Goal: Task Accomplishment & Management: Complete application form

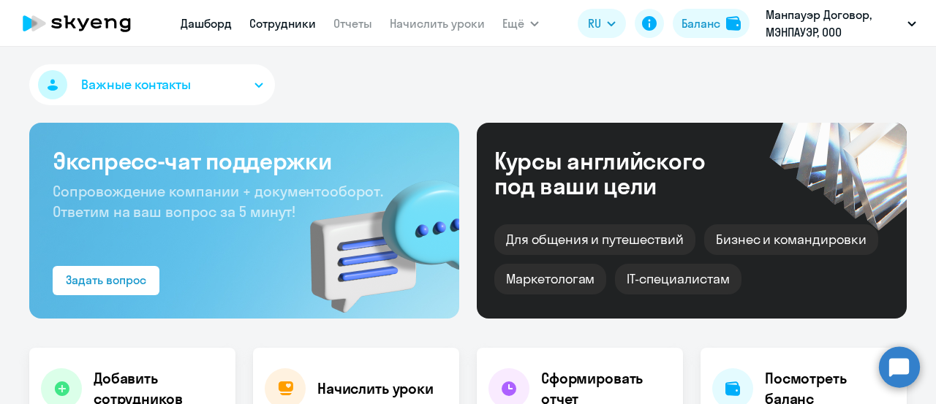
click at [281, 21] on link "Сотрудники" at bounding box center [282, 23] width 67 height 15
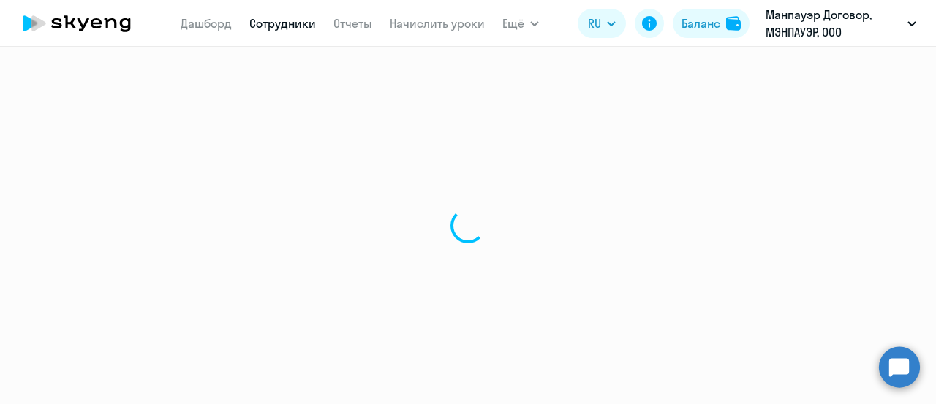
select select "30"
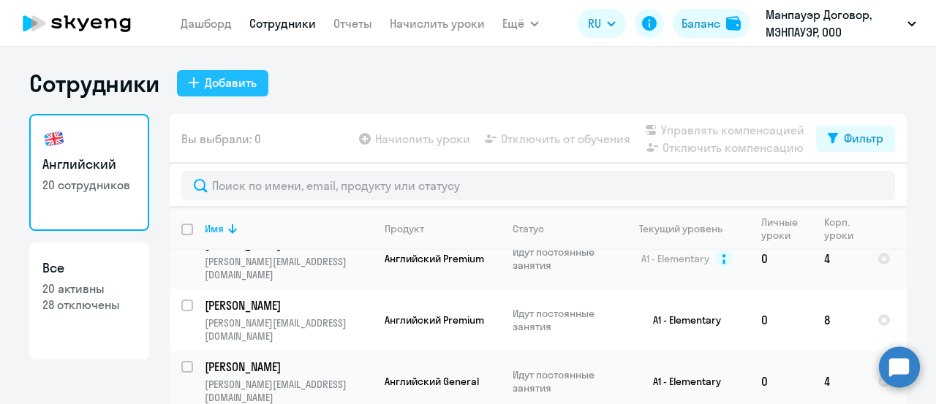
click at [257, 86] on button "Добавить" at bounding box center [222, 83] width 91 height 26
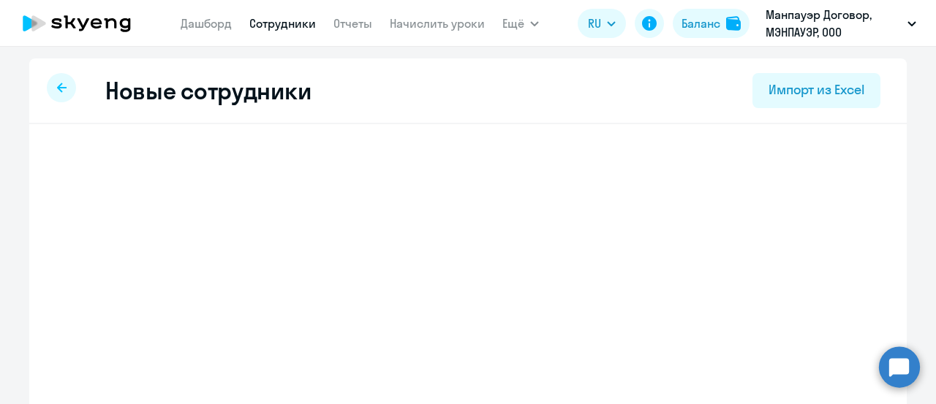
select select "english_adult_not_native_speaker"
select select "3"
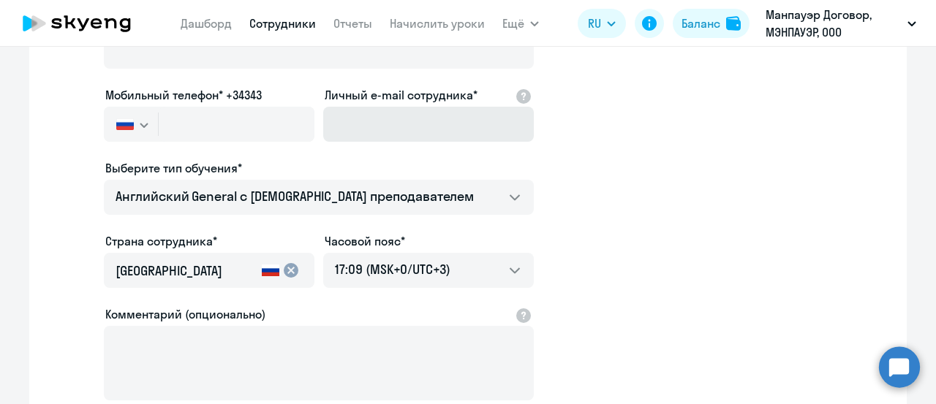
scroll to position [219, 0]
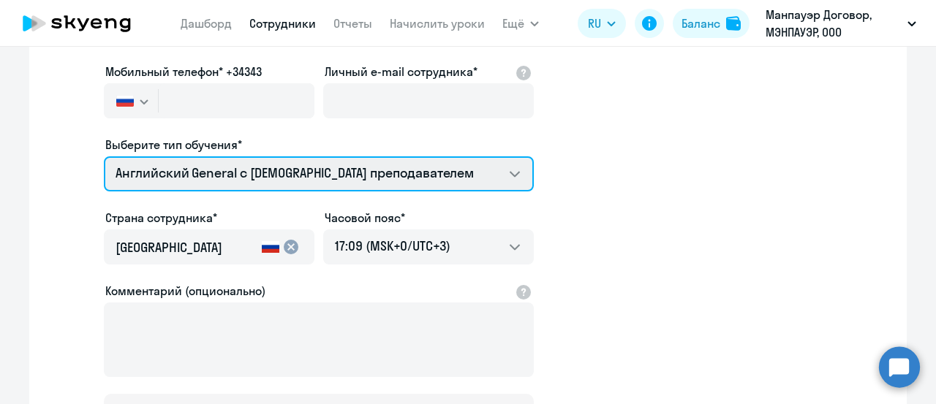
click at [463, 164] on select "Английский General с [DEMOGRAPHIC_DATA] преподавателем Английский General с [DE…" at bounding box center [319, 173] width 430 height 35
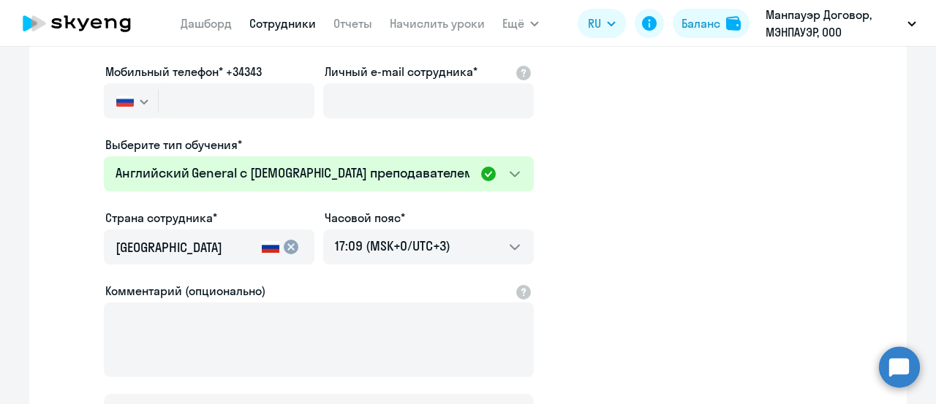
click at [718, 183] on app-new-student-form "Имя и отчество* Добавить себя как ученика [PERSON_NAME]* Мобильный телефон* +34…" at bounding box center [468, 177] width 830 height 521
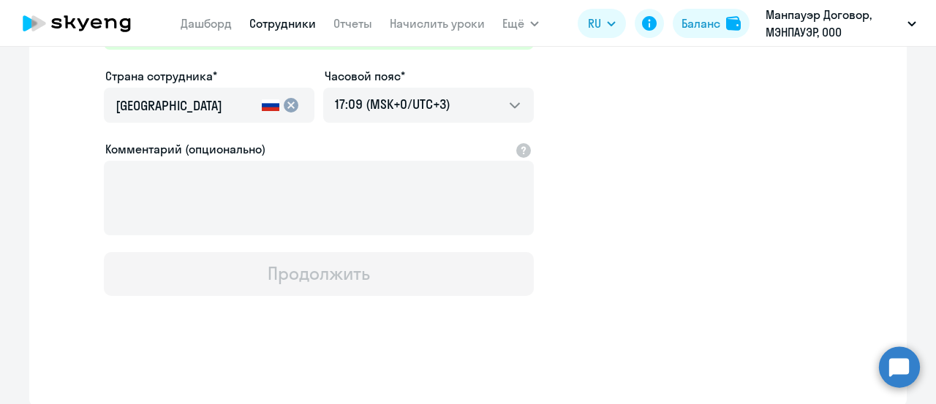
scroll to position [142, 0]
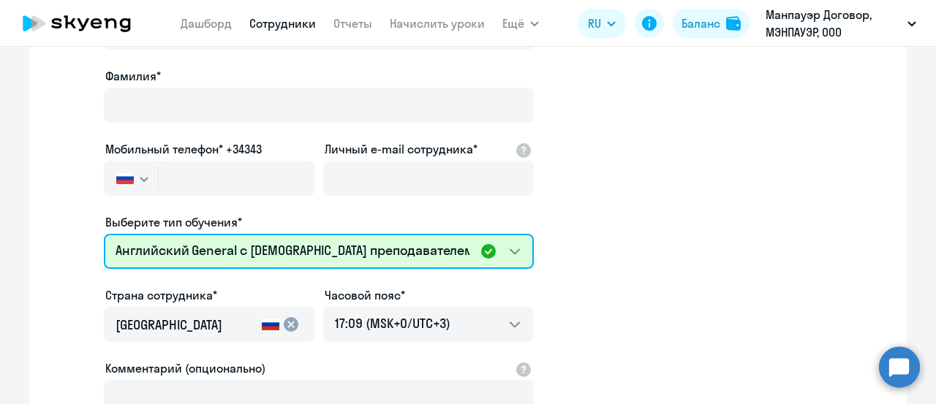
click at [507, 251] on select "Английский General с [DEMOGRAPHIC_DATA] преподавателем Английский General с [DE…" at bounding box center [319, 251] width 430 height 35
select select "english_adult_not_native_speaker_premium"
click at [104, 234] on select "Английский General с [DEMOGRAPHIC_DATA] преподавателем Английский General с [DE…" at bounding box center [319, 251] width 430 height 35
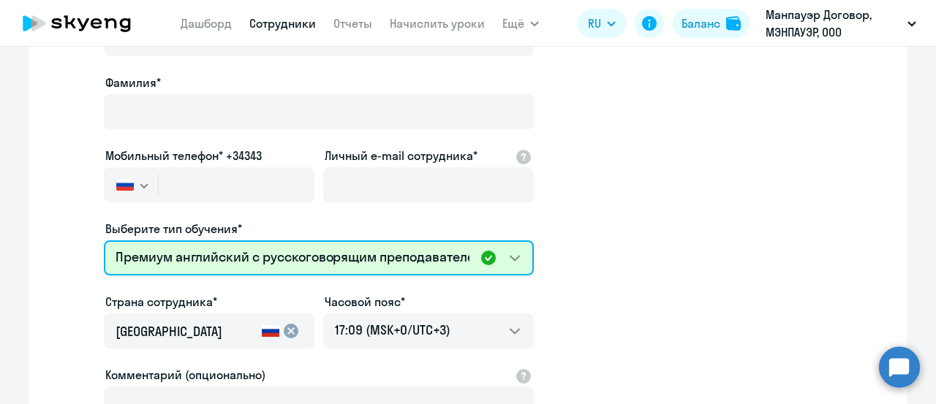
scroll to position [146, 0]
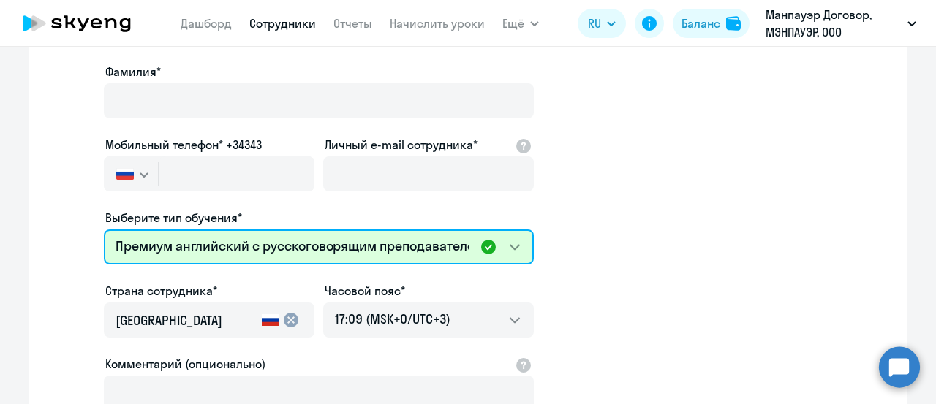
click at [508, 246] on select "Английский General с [DEMOGRAPHIC_DATA] преподавателем Английский General с [DE…" at bounding box center [319, 247] width 430 height 35
click at [104, 230] on select "Английский General с [DEMOGRAPHIC_DATA] преподавателем Английский General с [DE…" at bounding box center [319, 247] width 430 height 35
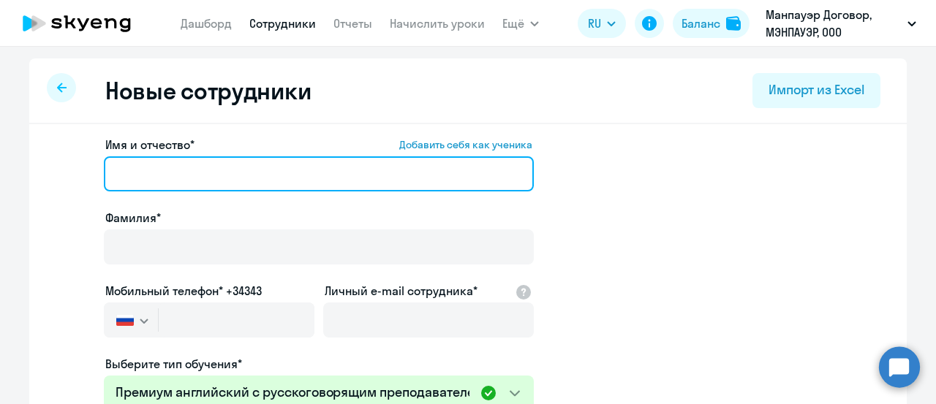
click at [216, 166] on input "Имя и отчество* Добавить себя как ученика" at bounding box center [319, 173] width 430 height 35
paste input "[PERSON_NAME]"
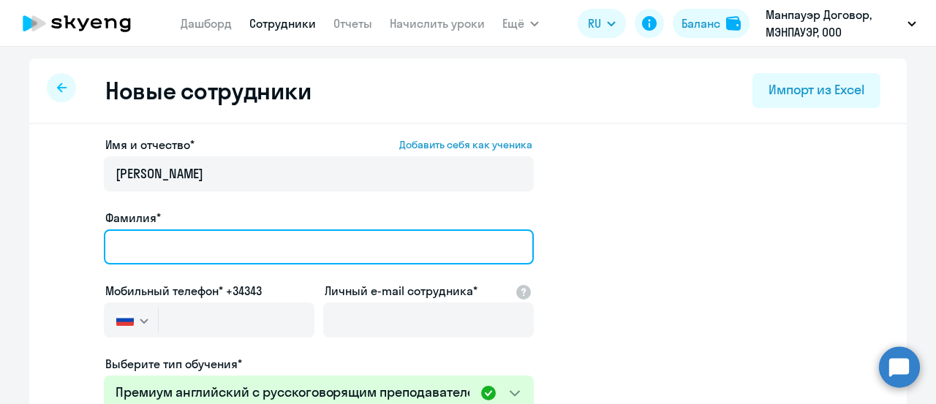
click at [206, 255] on input "Фамилия*" at bounding box center [319, 247] width 430 height 35
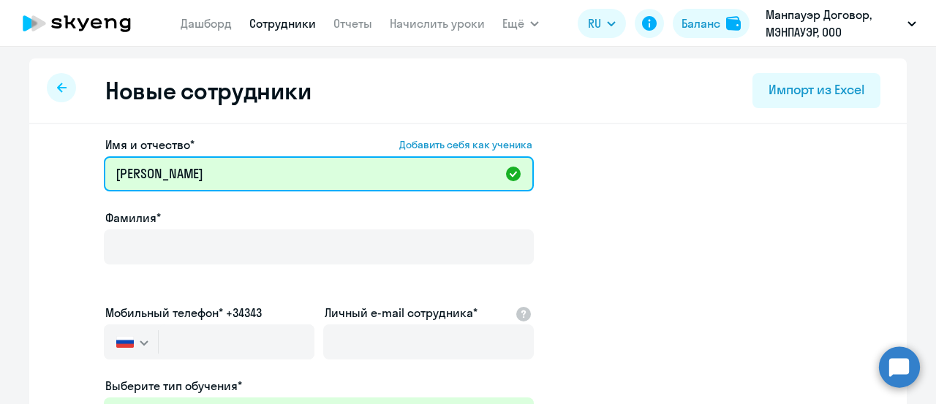
click at [335, 168] on input "[PERSON_NAME]" at bounding box center [319, 173] width 430 height 35
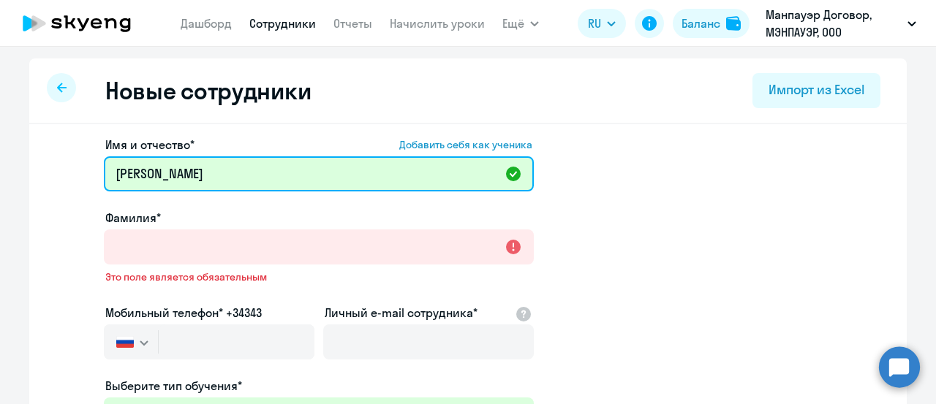
drag, startPoint x: 171, startPoint y: 175, endPoint x: 0, endPoint y: 169, distance: 171.1
type input "[PERSON_NAME]"
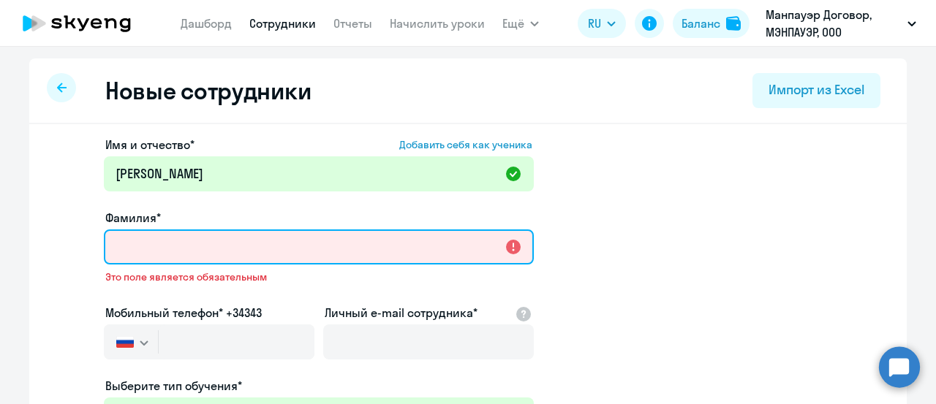
click at [210, 255] on input "Фамилия*" at bounding box center [319, 247] width 430 height 35
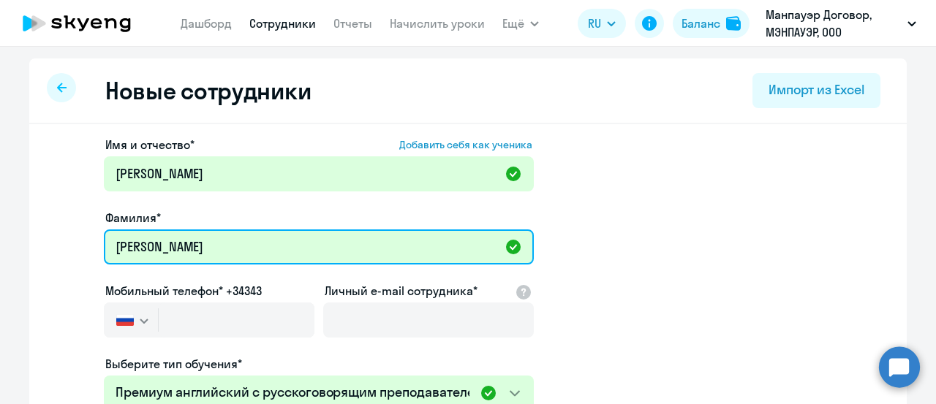
type input "[PERSON_NAME]"
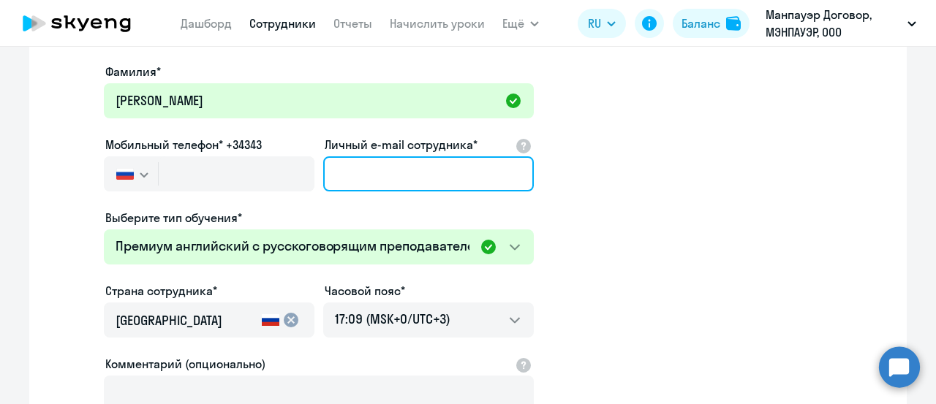
click at [349, 173] on input "Личный e-mail сотрудника*" at bounding box center [428, 173] width 211 height 35
paste input "+7 (909) 631016"
type input "+7 (909) 631016"
drag, startPoint x: 424, startPoint y: 170, endPoint x: 142, endPoint y: 159, distance: 282.4
click at [142, 159] on div "Имя и отчество* Добавить себя как ученика [PERSON_NAME]* [PERSON_NAME] Мобильны…" at bounding box center [319, 250] width 430 height 521
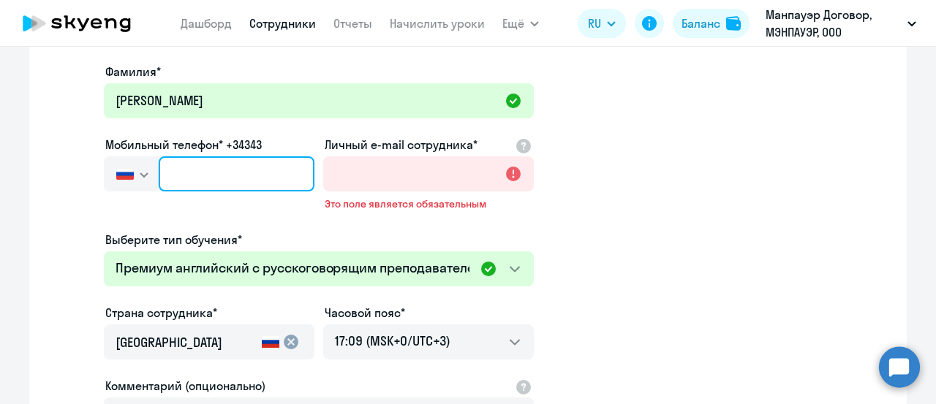
click at [216, 178] on input "text" at bounding box center [237, 173] width 156 height 35
paste input "[PHONE_NUMBER]"
type input "[PHONE_NUMBER]"
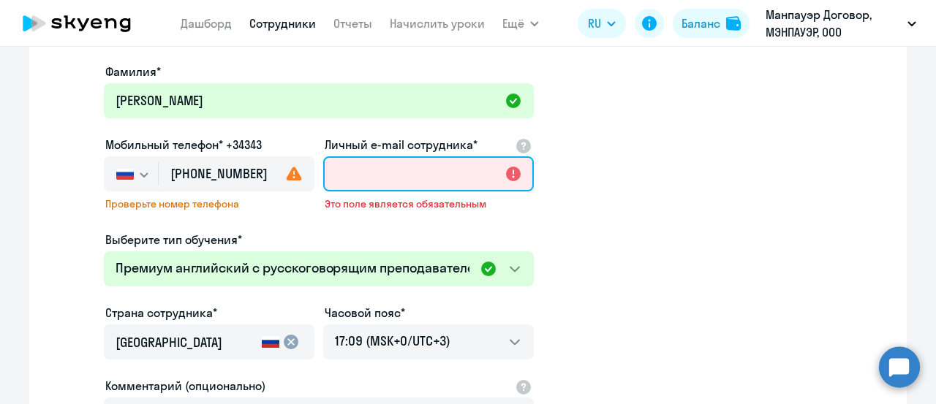
click at [421, 159] on input "Личный e-mail сотрудника*" at bounding box center [428, 173] width 211 height 35
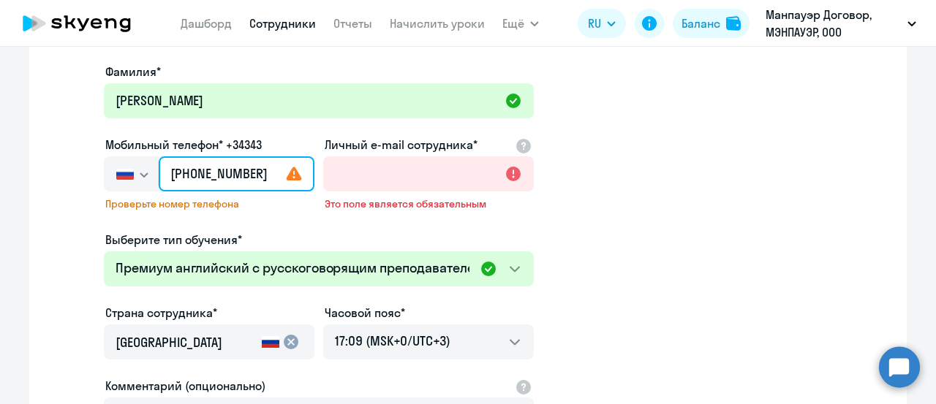
click at [259, 166] on input "[PHONE_NUMBER]" at bounding box center [237, 173] width 156 height 35
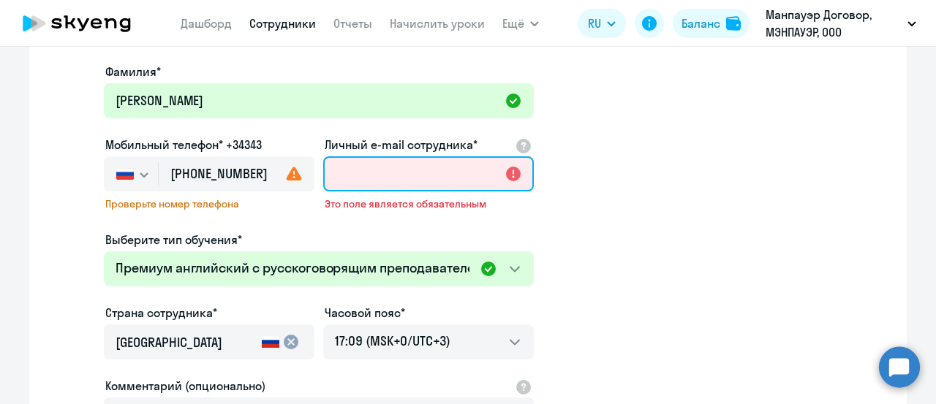
click at [381, 167] on input "Личный e-mail сотрудника*" at bounding box center [428, 173] width 211 height 35
paste input "[EMAIL_ADDRESS][DOMAIN_NAME]"
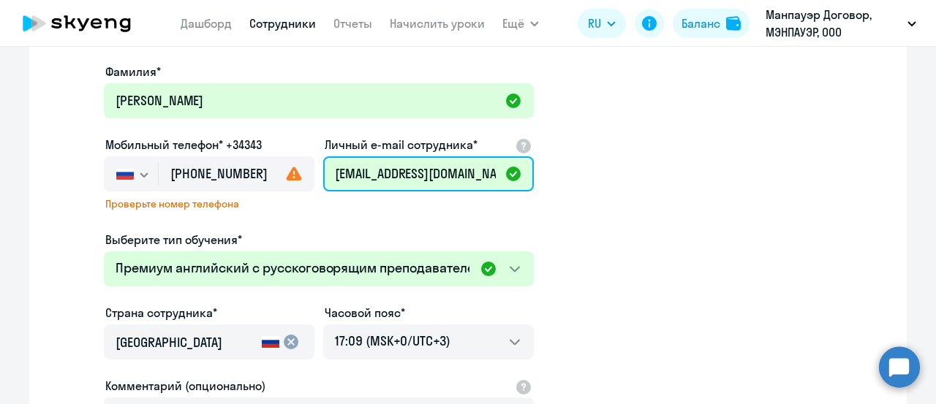
scroll to position [0, 0]
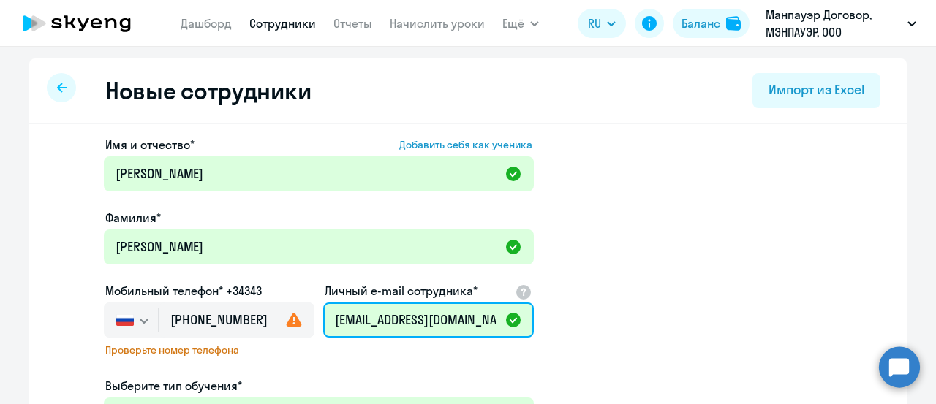
type input "[EMAIL_ADDRESS][DOMAIN_NAME]"
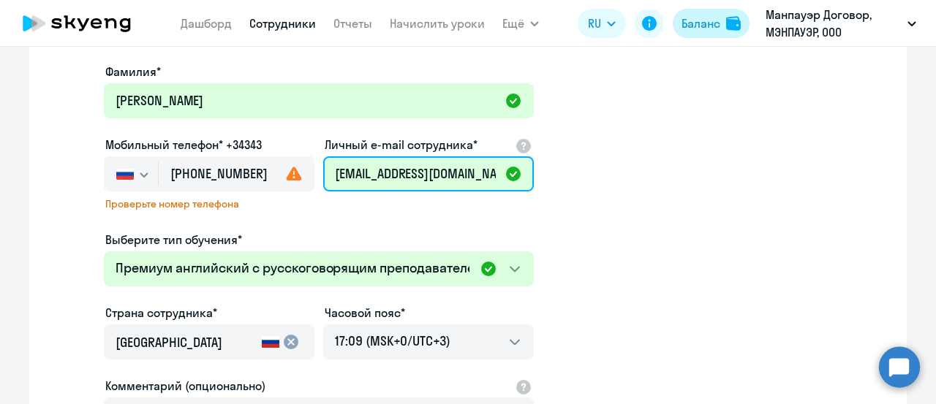
scroll to position [73, 0]
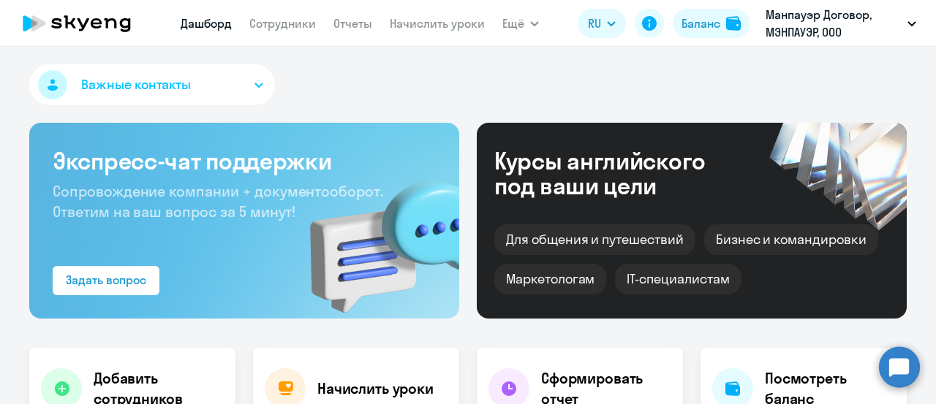
select select "30"
click at [293, 27] on link "Сотрудники" at bounding box center [282, 23] width 67 height 15
select select "30"
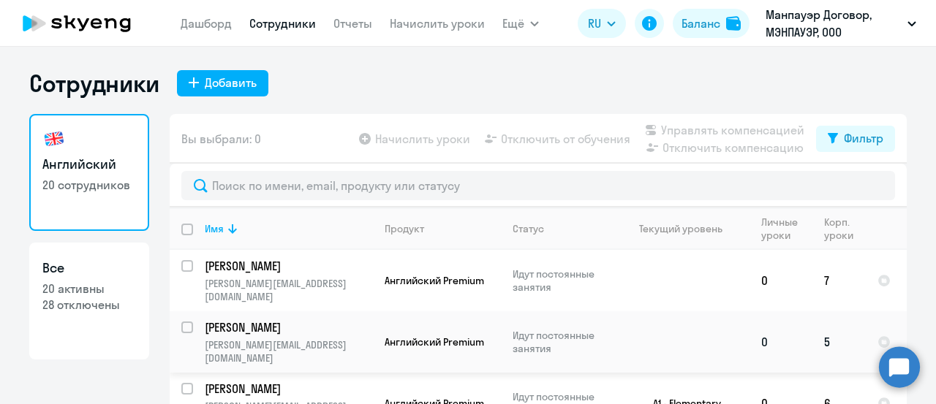
click at [319, 319] on p "[PERSON_NAME]" at bounding box center [287, 327] width 165 height 16
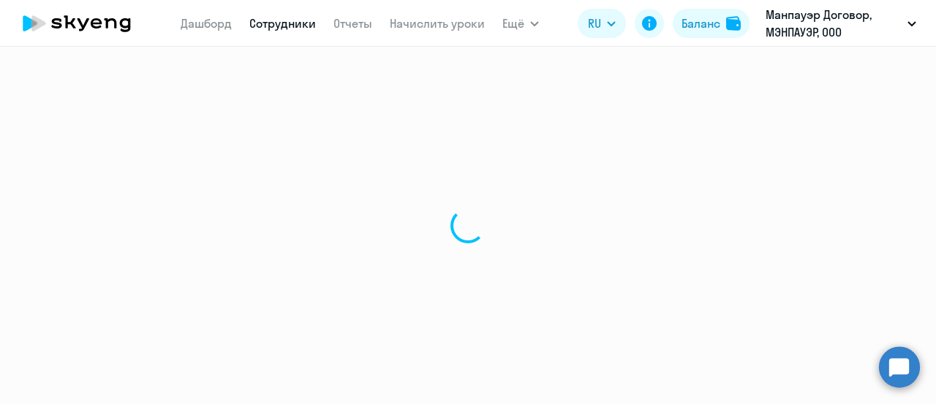
select select "english"
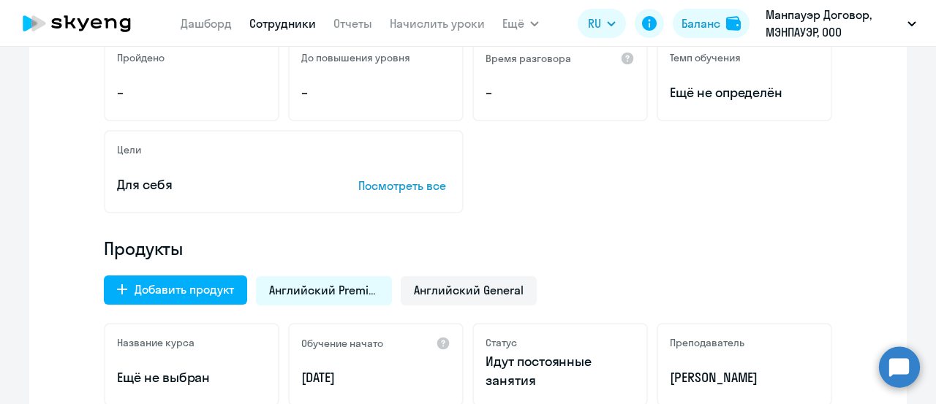
scroll to position [439, 0]
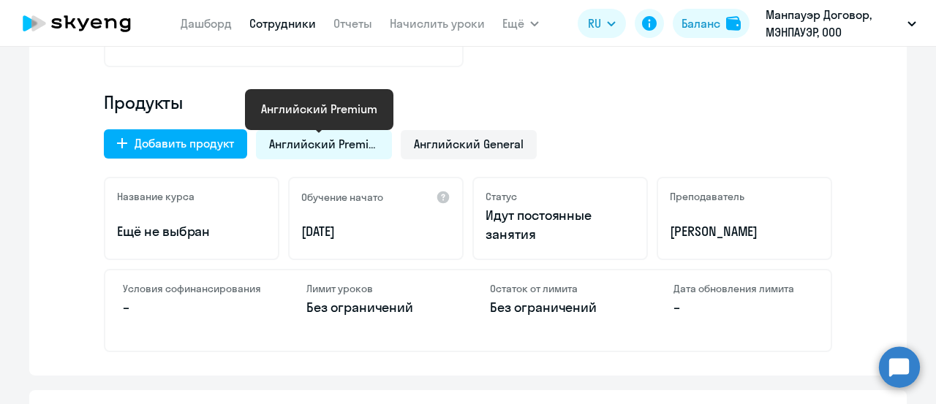
click at [356, 141] on span "Английский Premium" at bounding box center [324, 144] width 110 height 16
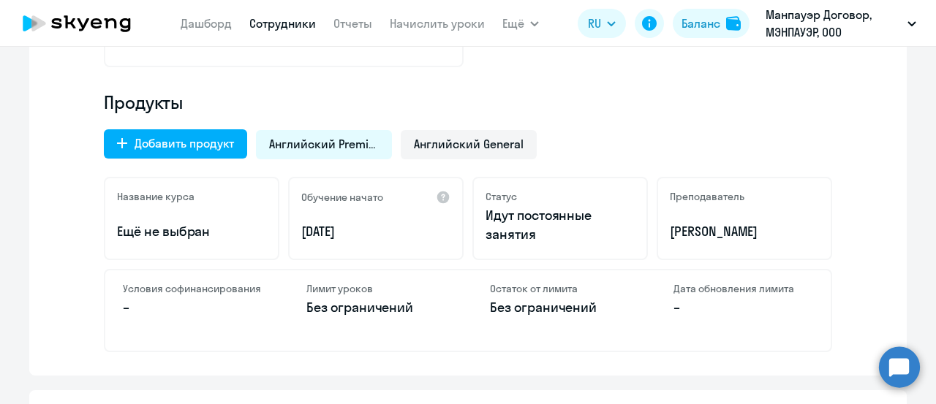
select select "30"
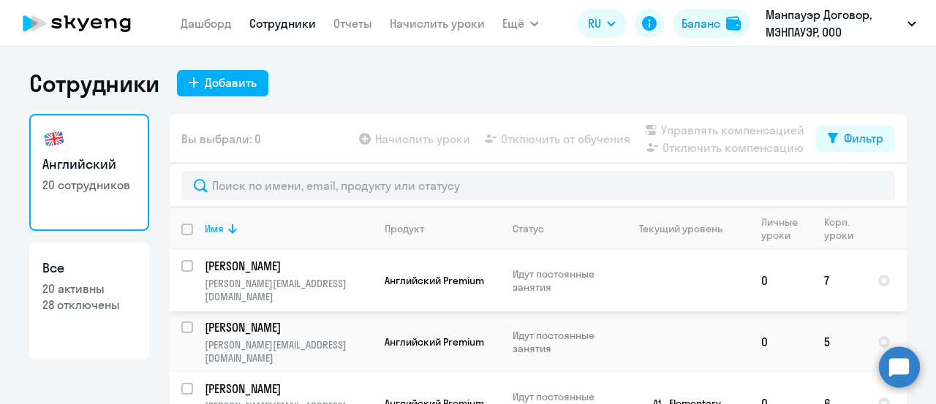
click at [339, 265] on p "[PERSON_NAME]" at bounding box center [287, 266] width 165 height 16
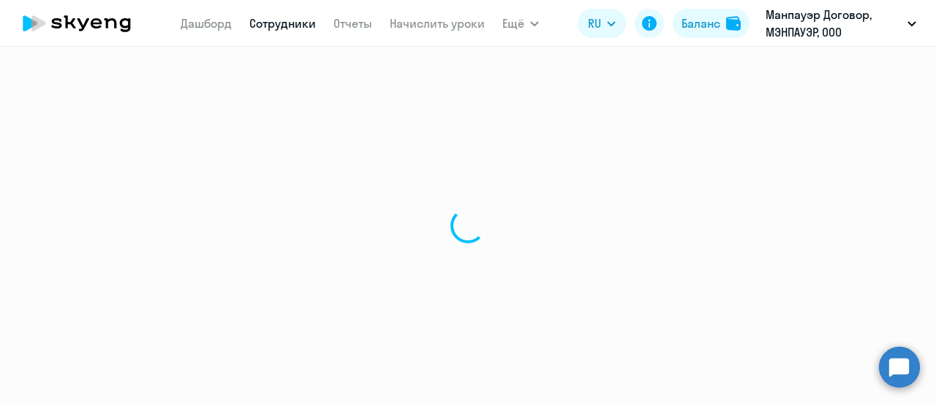
select select "english"
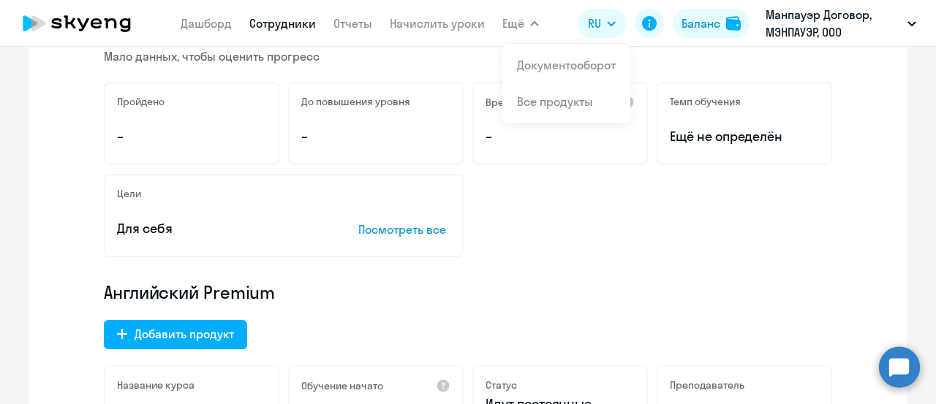
scroll to position [146, 0]
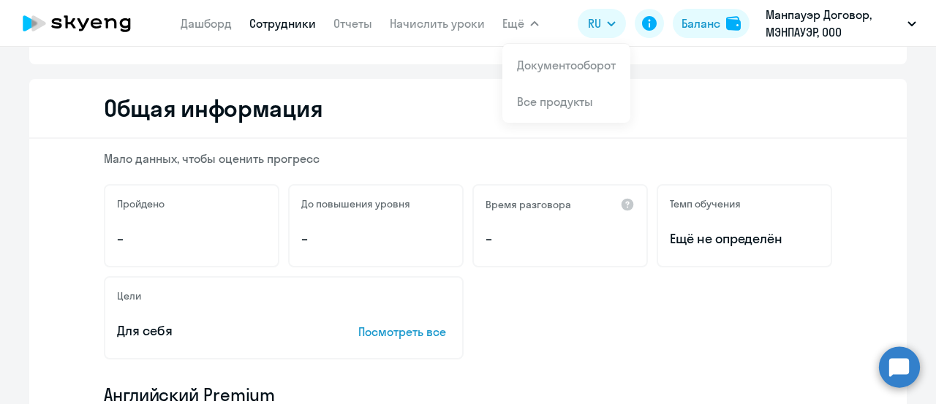
click at [262, 30] on link "Сотрудники" at bounding box center [282, 23] width 67 height 15
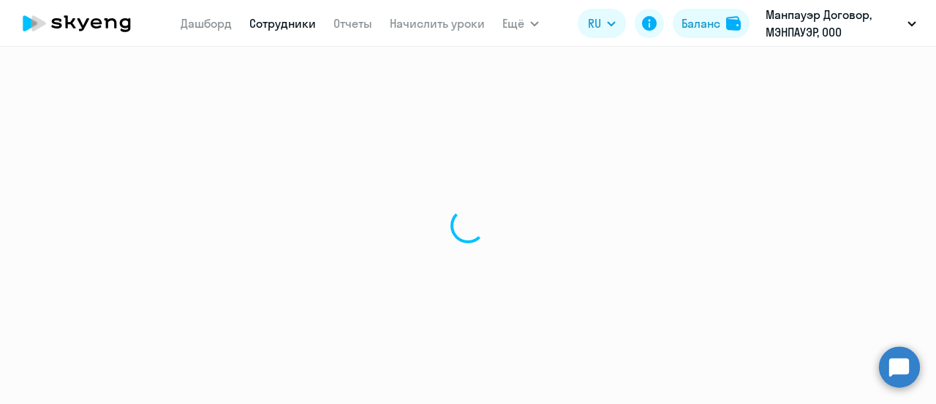
select select "30"
